Goal: Ask a question

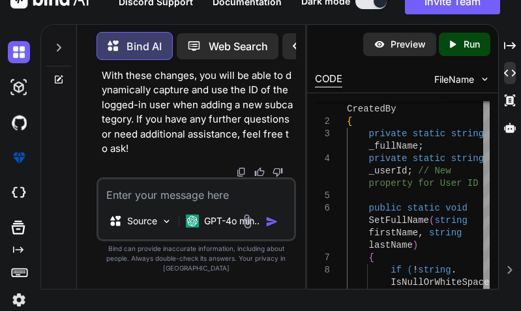
scroll to position [177068, 0]
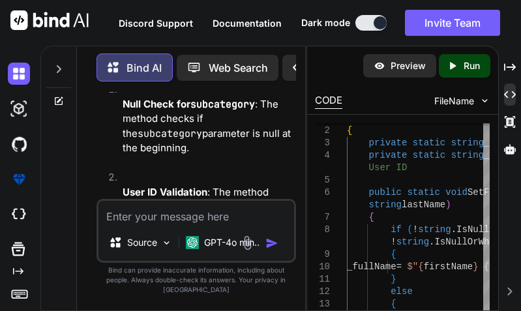
scroll to position [178176, 0]
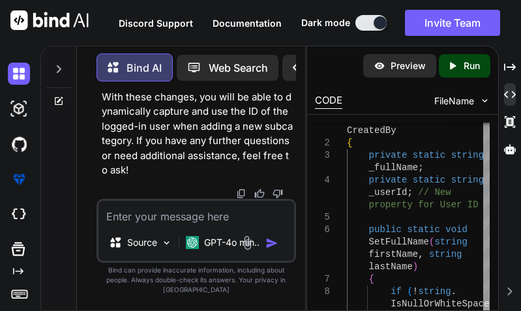
click at [168, 221] on textarea at bounding box center [197, 212] width 196 height 23
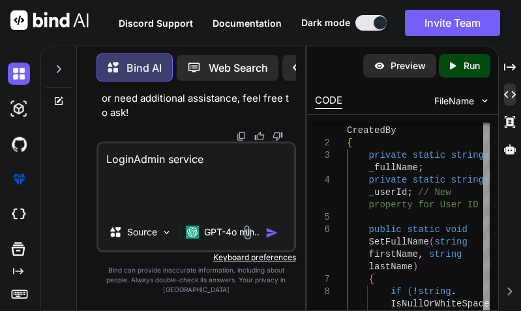
paste textarea "public async Task<JsonResponse> LoginAdmin(LoginRequest login) { try { var http…"
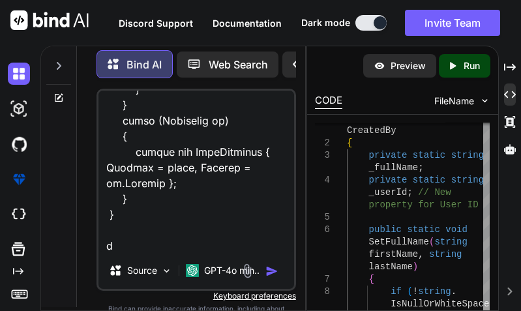
scroll to position [925, 0]
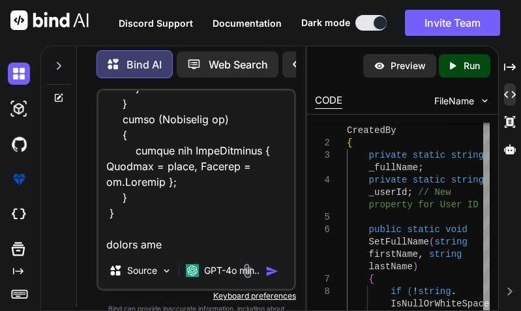
type textarea "LoginAdmin service public async Task<JsonResponse> LoginAdmin(LoginRequest logi…"
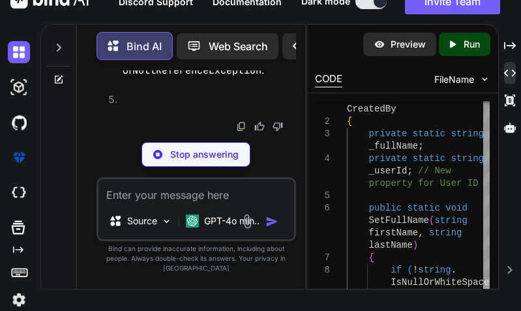
scroll to position [177053, 0]
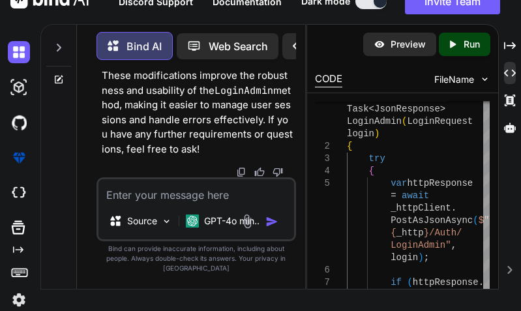
click at [190, 201] on textarea at bounding box center [197, 190] width 196 height 23
paste textarea "System.AggregateException: 'Some services are not able to be constructed (Error…"
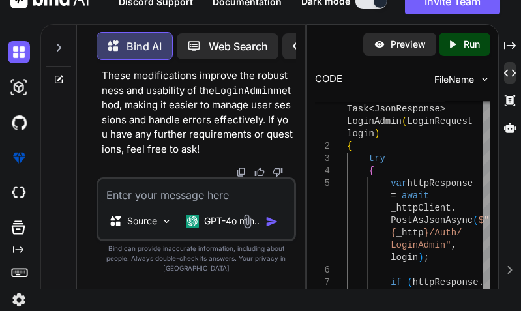
type textarea "System.AggregateException: 'Some services are not able to be constructed (Error…"
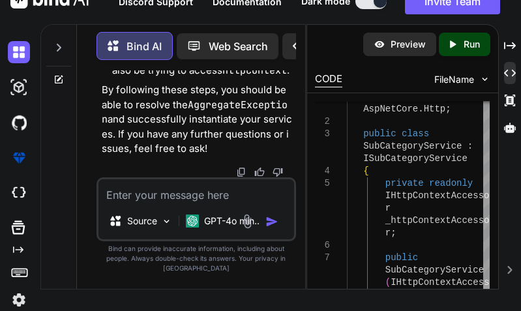
scroll to position [182335, 0]
click at [173, 203] on textarea at bounding box center [197, 190] width 196 height 23
paste textarea "public class SubCategoryService(ILogger<SubCategoryService> logger, IRepository…"
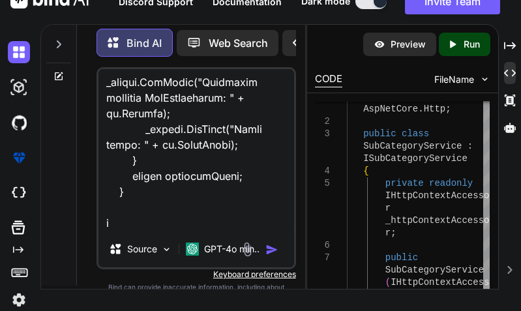
scroll to position [3242, 0]
type textarea "public class SubCategoryService(ILogger<SubCategoryService> logger, IRepository…"
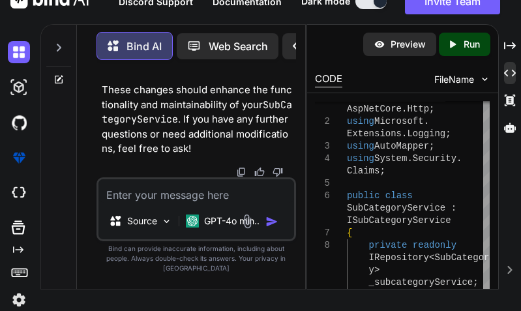
scroll to position [182745, 0]
